Goal: Navigation & Orientation: Find specific page/section

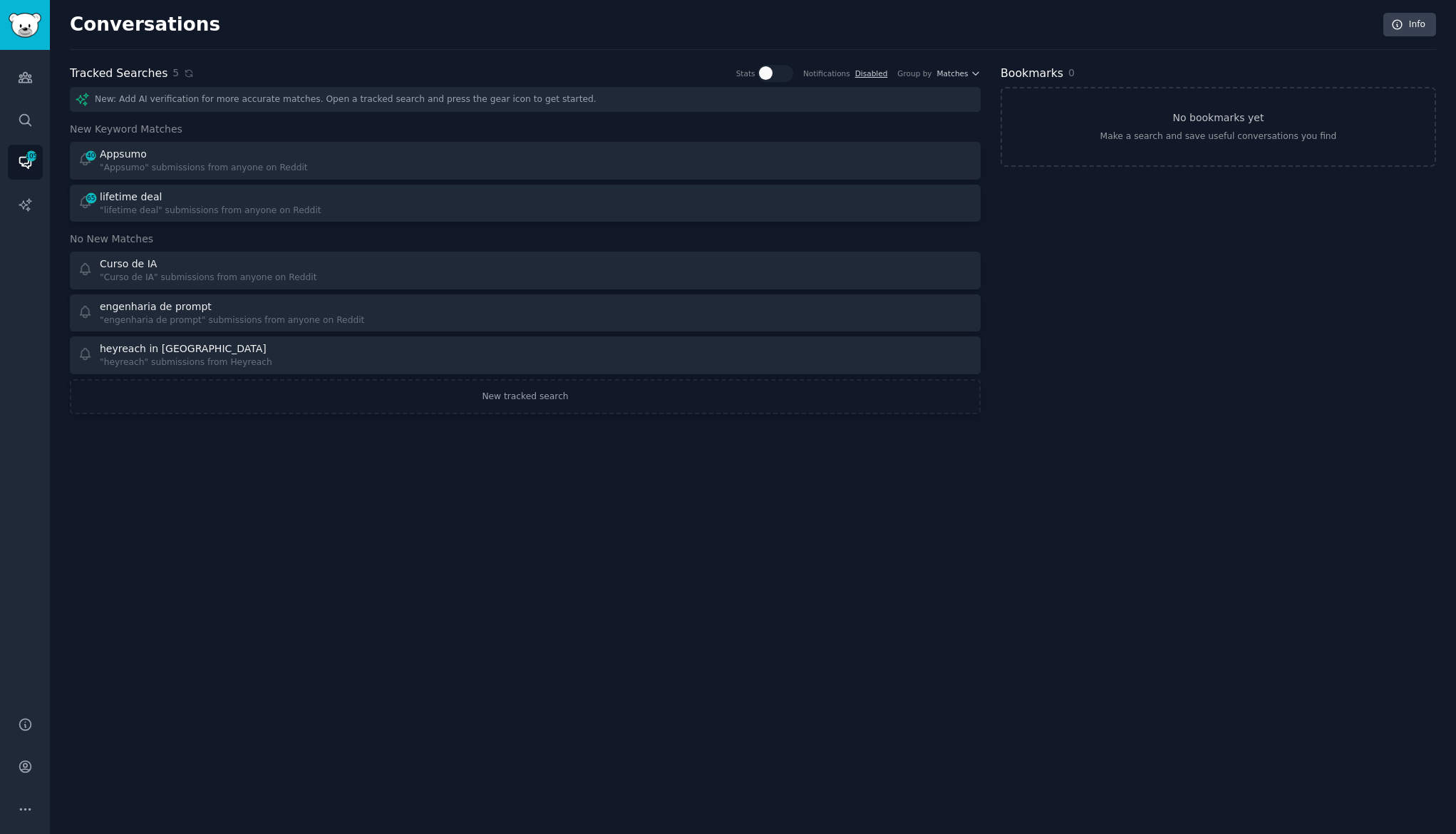
click at [190, 290] on div "Curso de IA "Curso de IA" submissions from anyone on Reddit engenharia de promp…" at bounding box center [525, 313] width 911 height 123
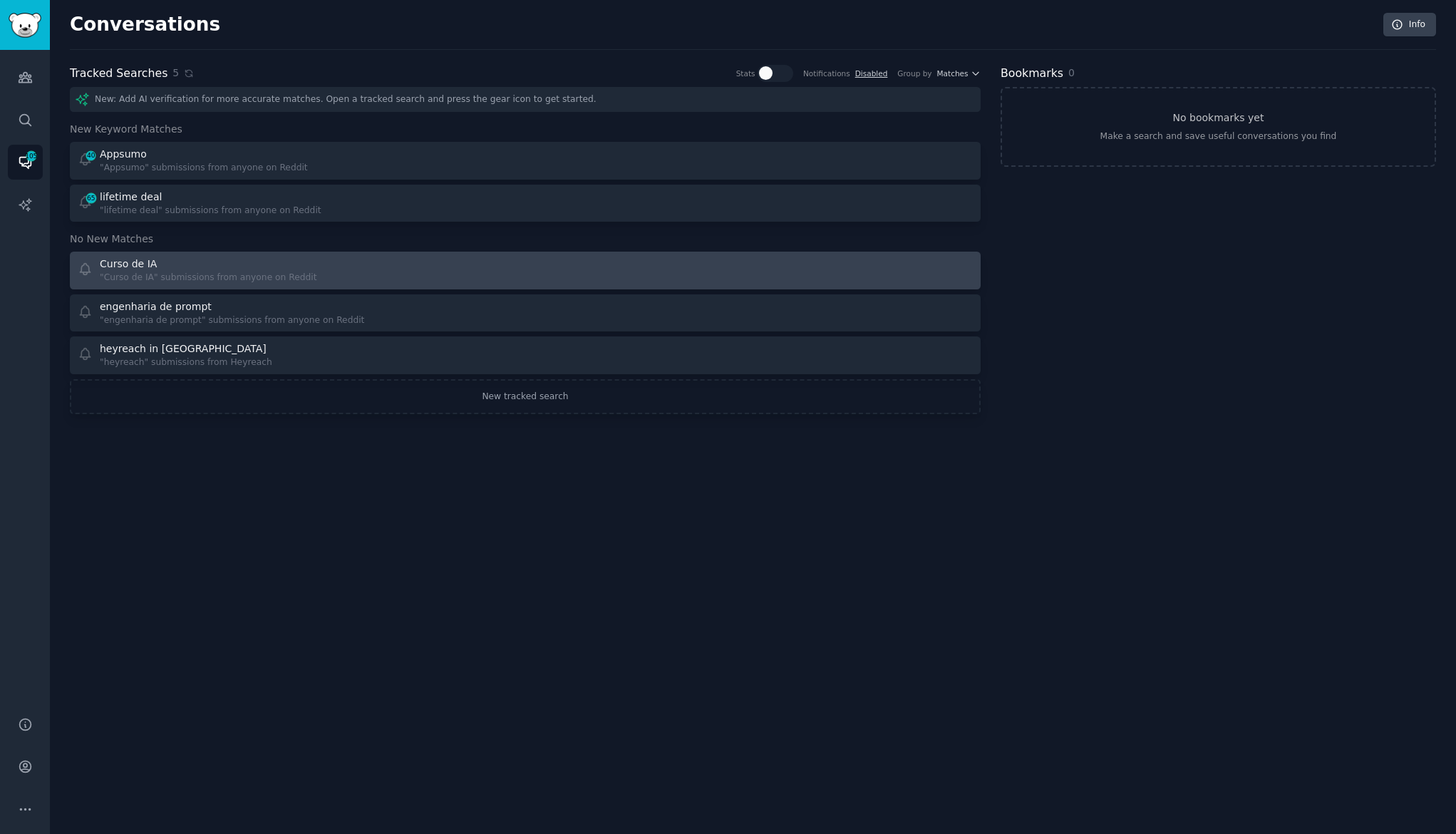
click at [196, 280] on div ""Curso de IA" submissions from anyone on Reddit" at bounding box center [208, 278] width 216 height 13
